Goal: Information Seeking & Learning: Learn about a topic

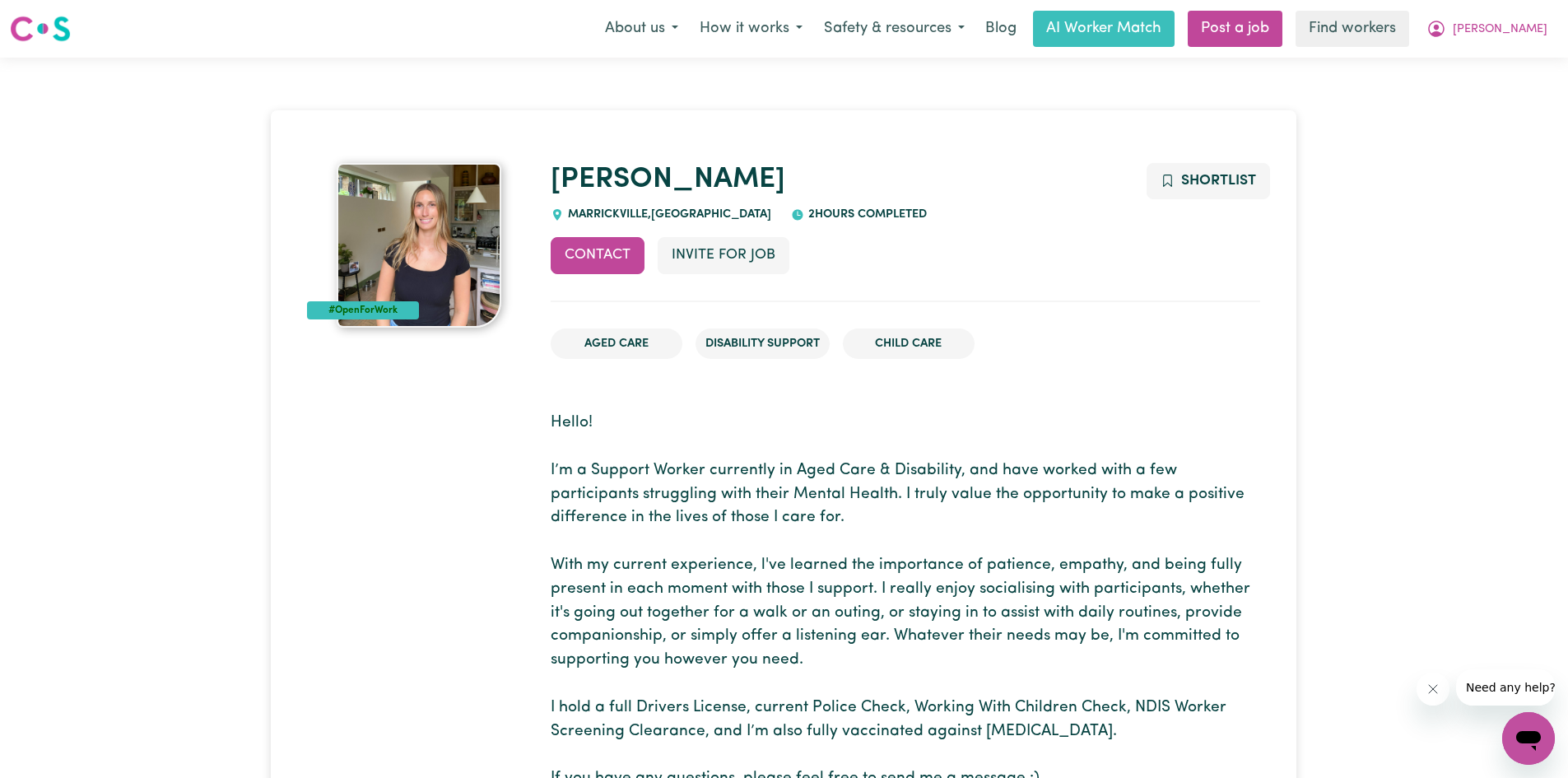
click at [421, 204] on img at bounding box center [419, 244] width 165 height 165
